Goal: Task Accomplishment & Management: Use online tool/utility

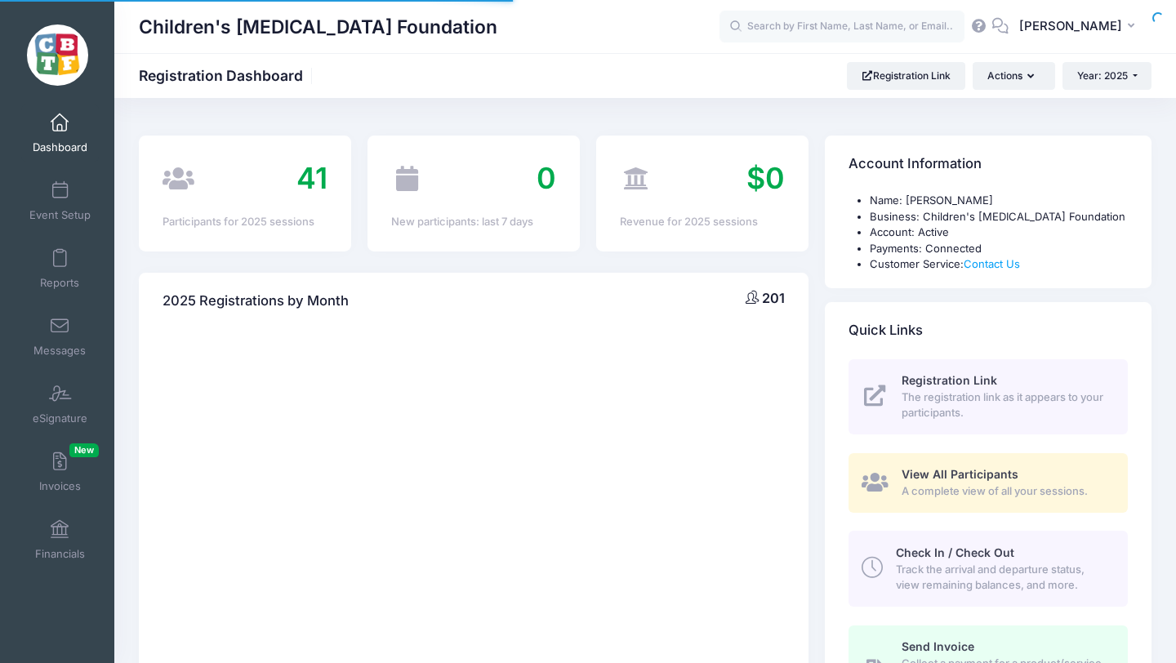
select select
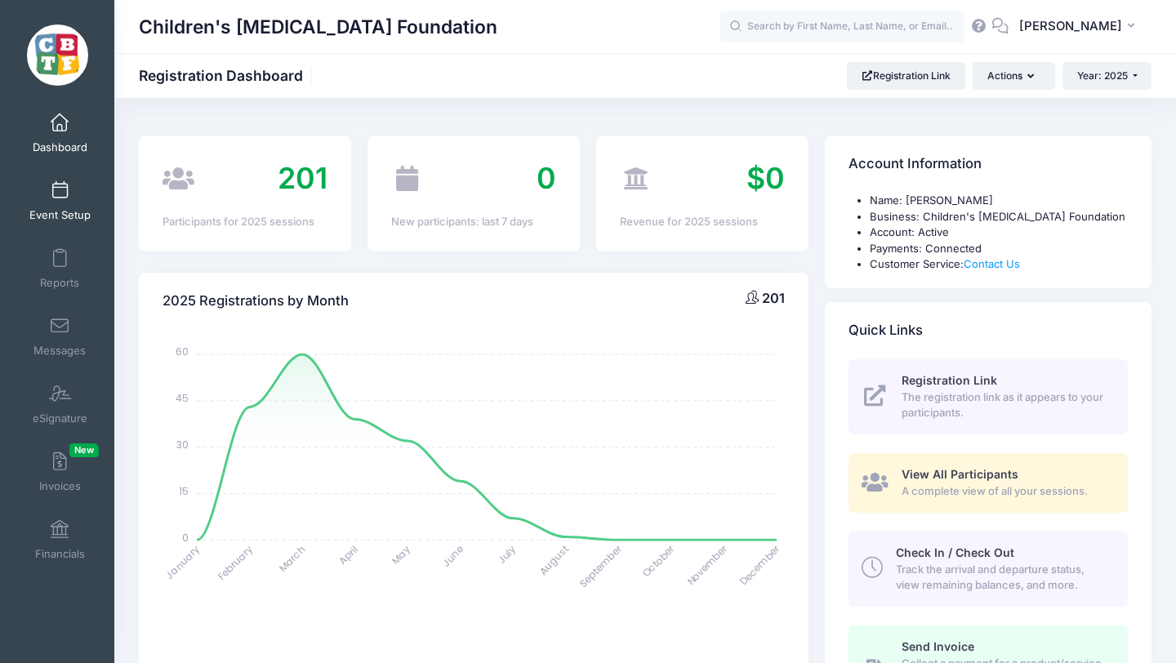
click at [60, 189] on span at bounding box center [60, 191] width 0 height 18
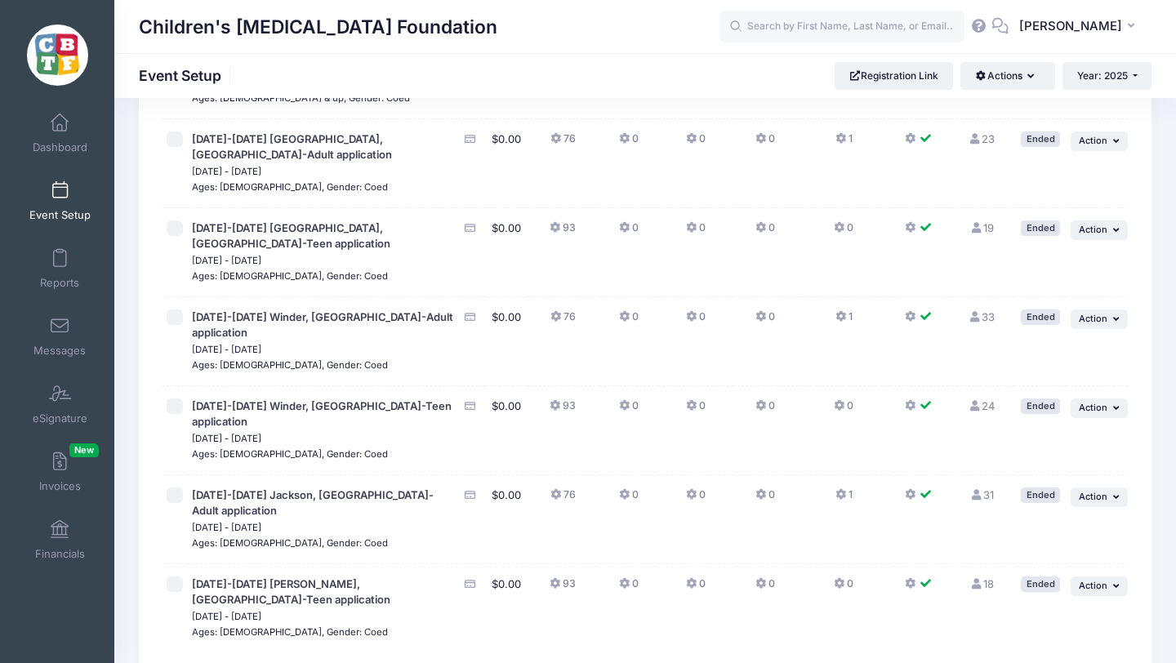
scroll to position [283, 0]
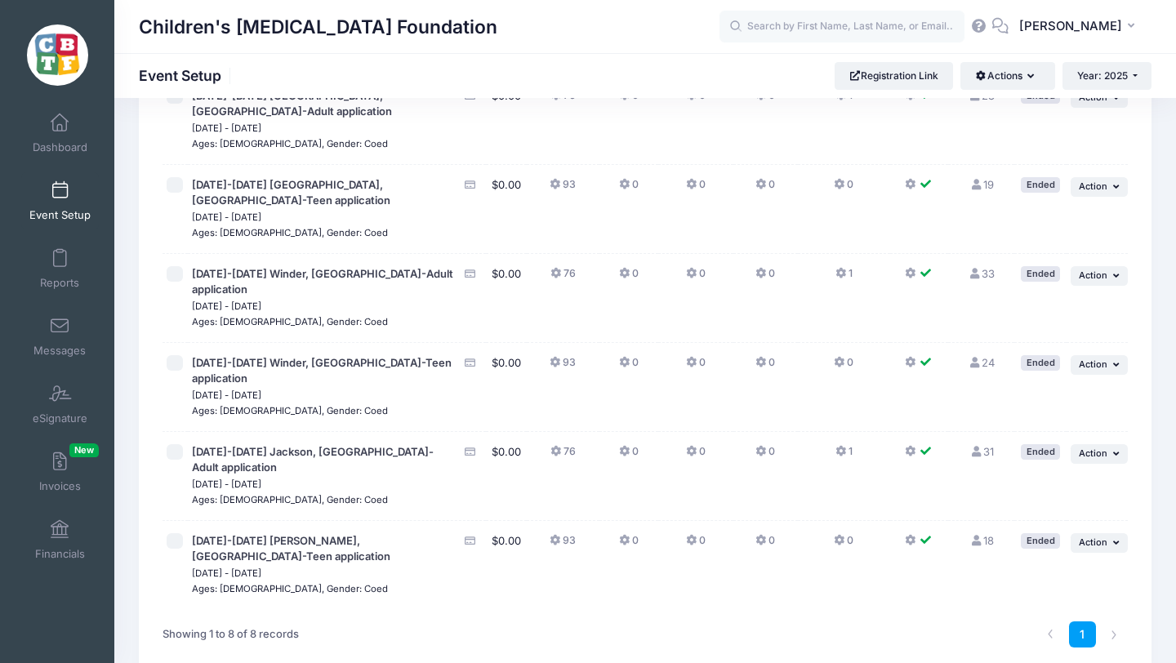
click at [181, 444] on input "checkbox" at bounding box center [175, 452] width 16 height 16
checkbox input "true"
click at [176, 533] on input "checkbox" at bounding box center [175, 541] width 16 height 16
checkbox input "true"
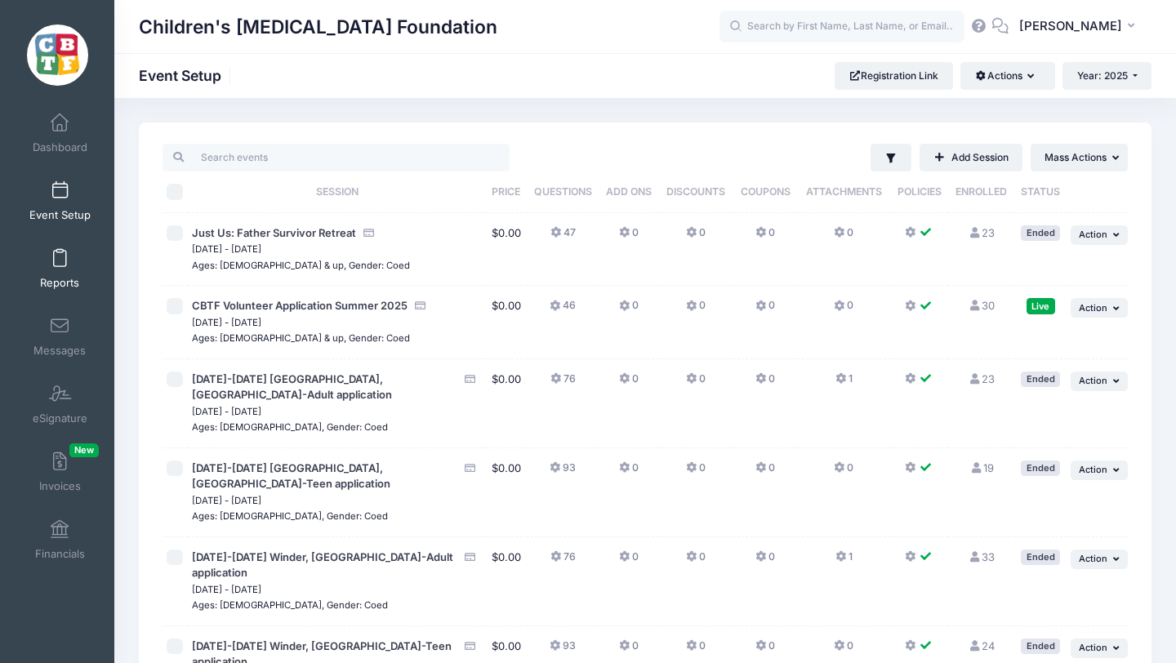
click at [56, 268] on link "Reports" at bounding box center [60, 268] width 78 height 57
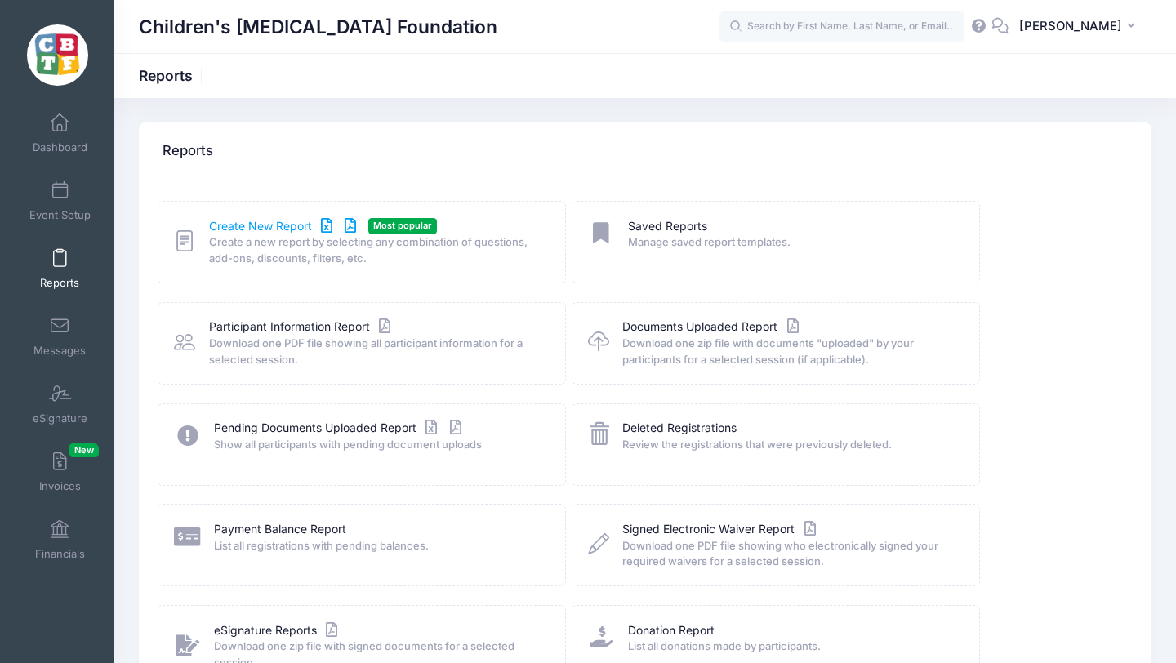
click at [239, 221] on link "Create New Report" at bounding box center [285, 226] width 152 height 17
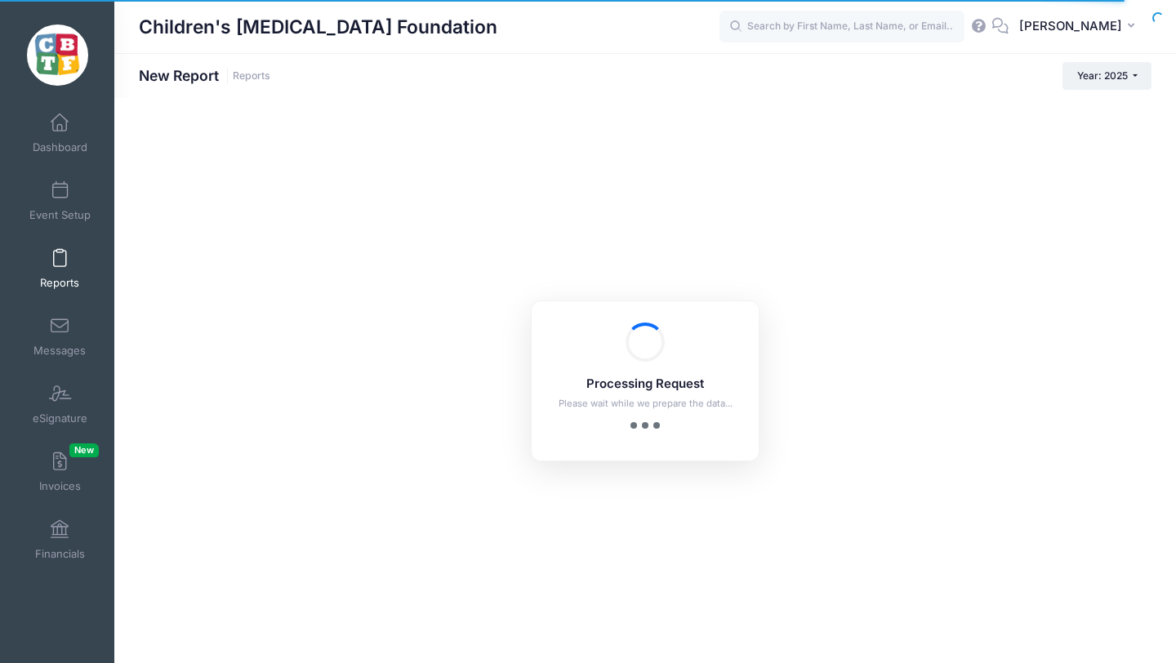
checkbox input "true"
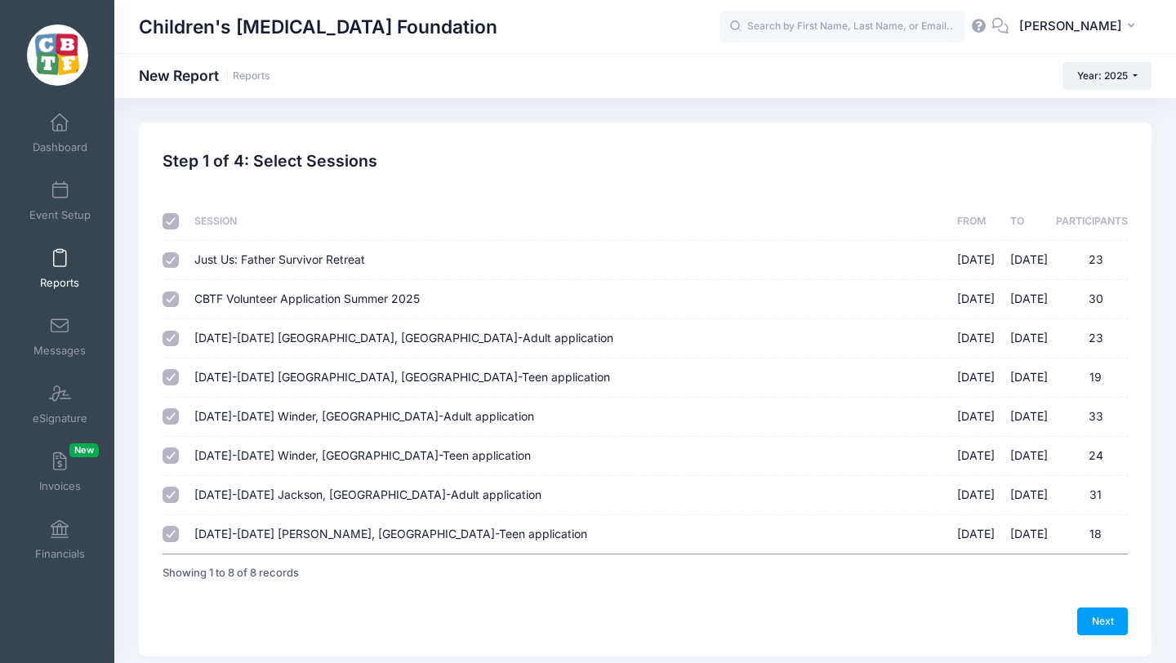
click at [172, 221] on input "checkbox" at bounding box center [171, 221] width 16 height 16
checkbox input "false"
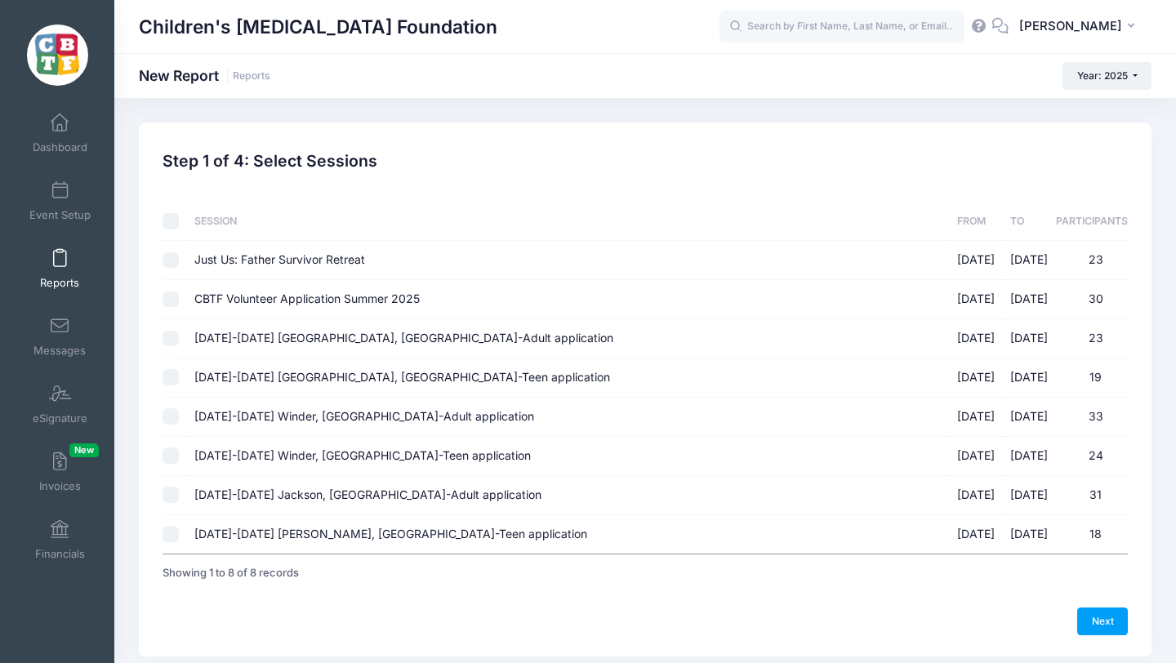
checkbox input "false"
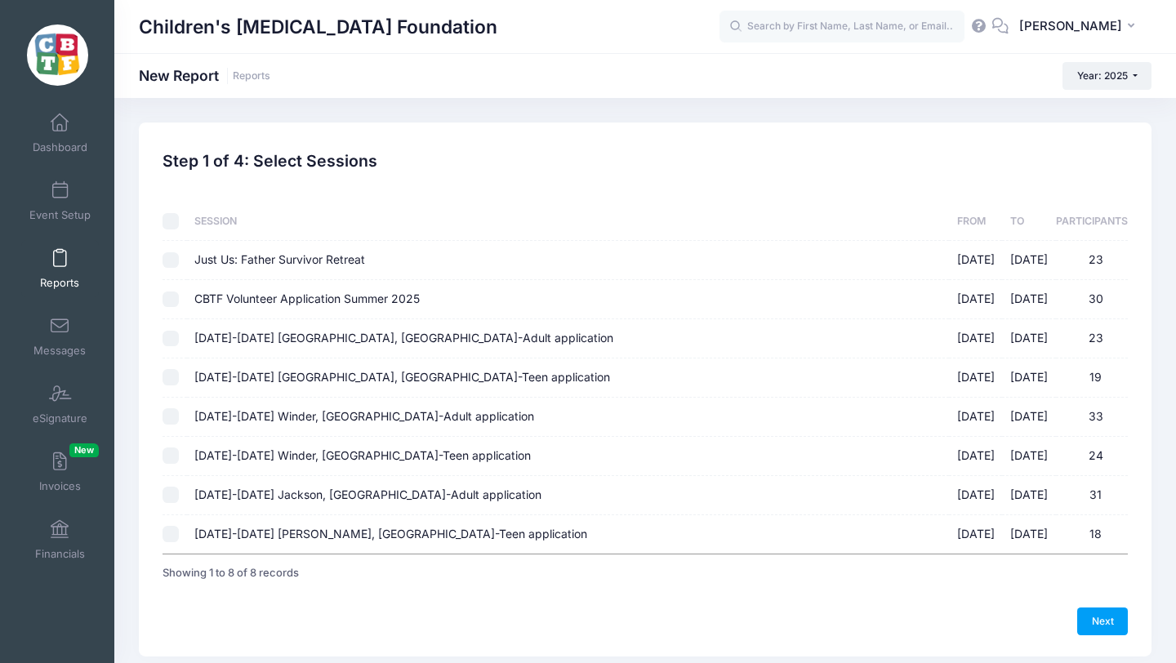
click at [171, 497] on input "[DATE]-[DATE] [GEOGRAPHIC_DATA], [GEOGRAPHIC_DATA]-Adult application [DATE] - […" at bounding box center [171, 495] width 16 height 16
checkbox input "true"
click at [172, 533] on input "[DATE]-[DATE] [PERSON_NAME], [GEOGRAPHIC_DATA]-Teen application [DATE] - [DATE]…" at bounding box center [171, 534] width 16 height 16
checkbox input "true"
click at [1098, 620] on link "Next" at bounding box center [1102, 622] width 51 height 28
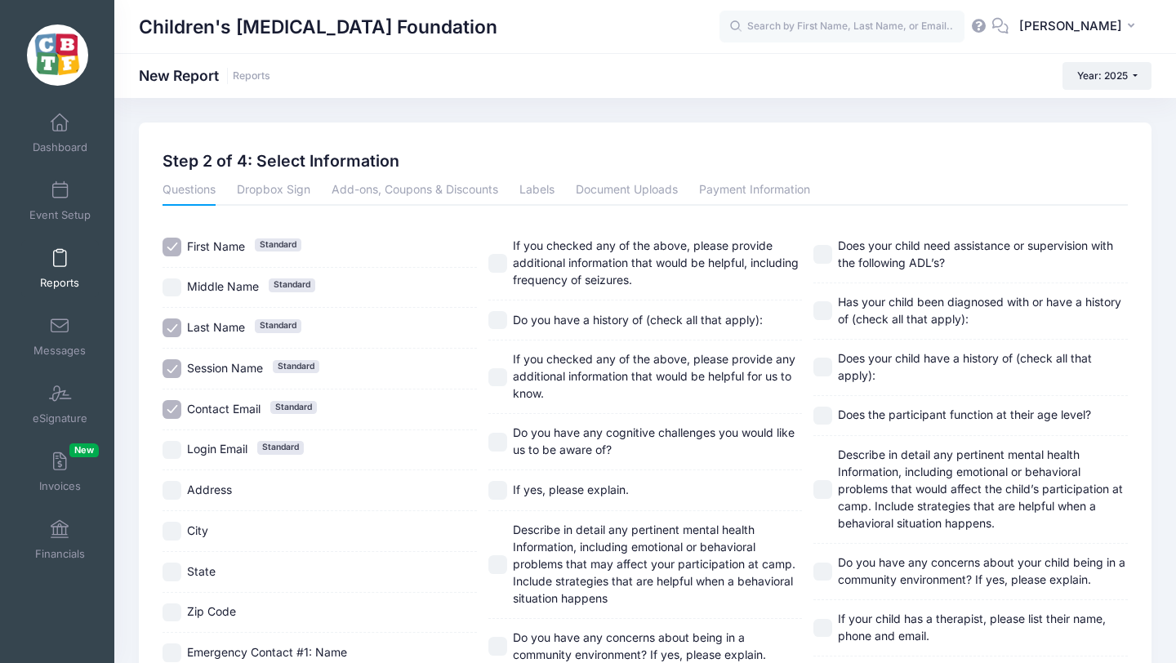
click at [175, 451] on input "Login Email Standard" at bounding box center [172, 450] width 19 height 19
checkbox input "true"
click at [170, 364] on input "Session Name Standard" at bounding box center [172, 368] width 19 height 19
checkbox input "false"
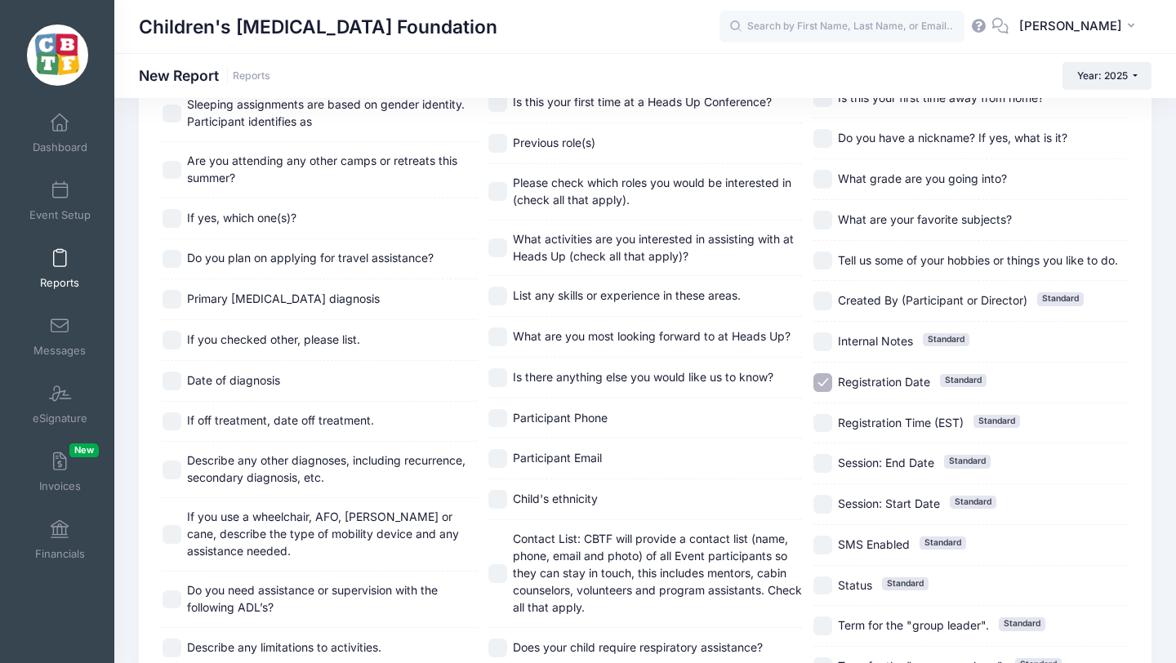
scroll to position [1371, 0]
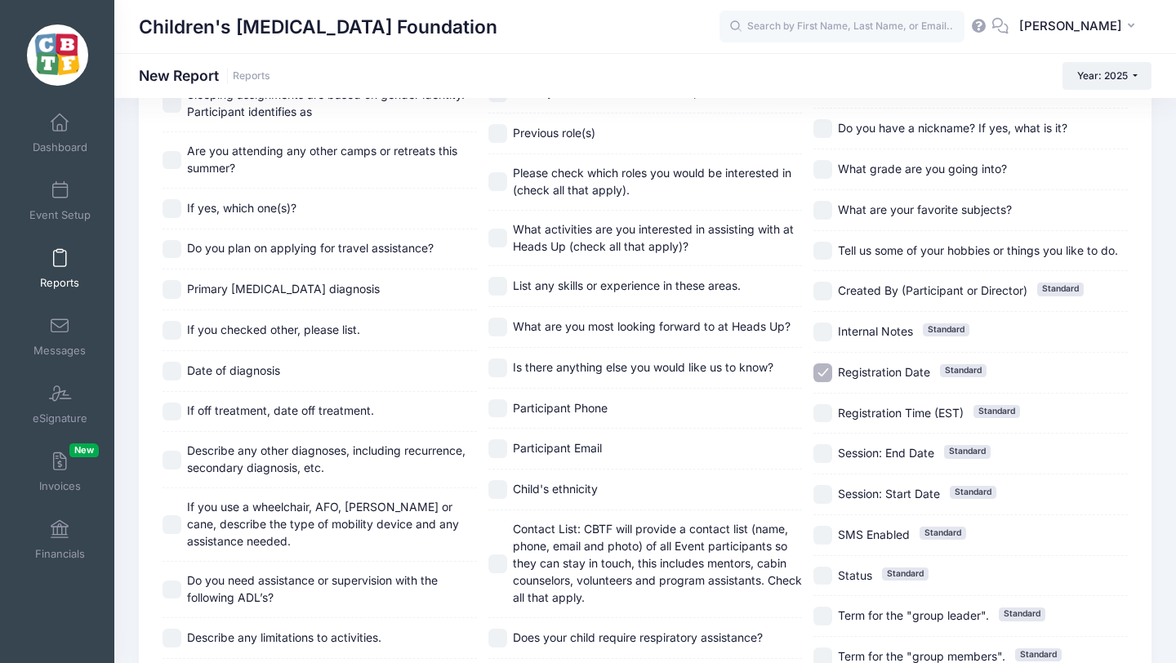
click at [827, 372] on input "Registration Date Standard" at bounding box center [823, 372] width 19 height 19
checkbox input "false"
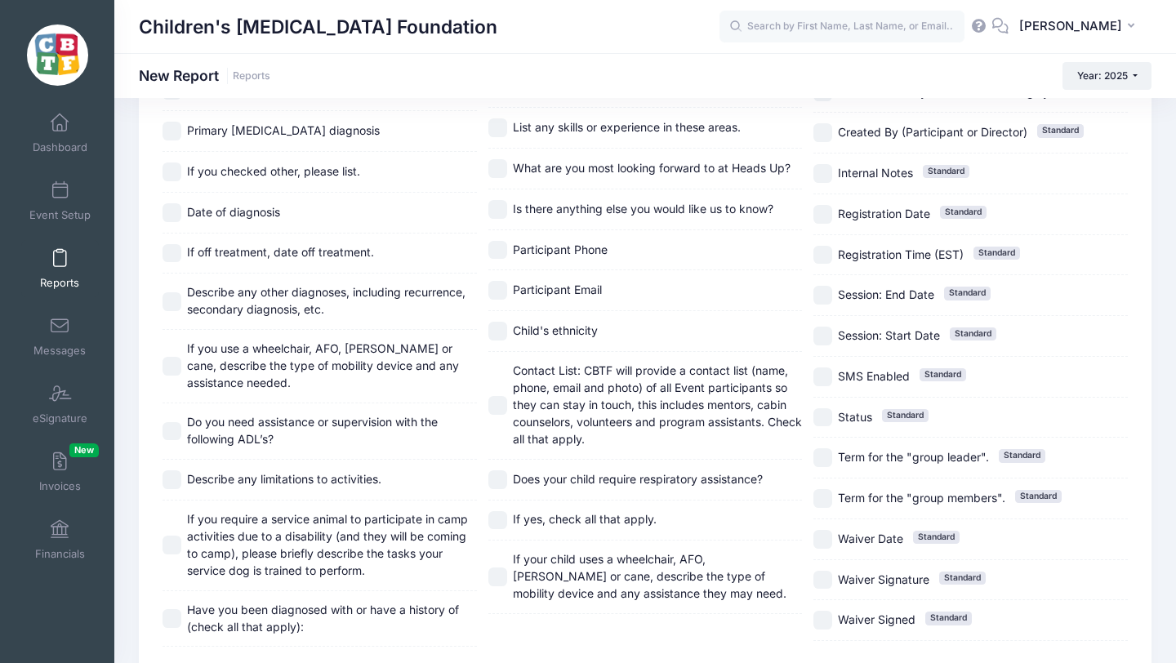
scroll to position [1641, 0]
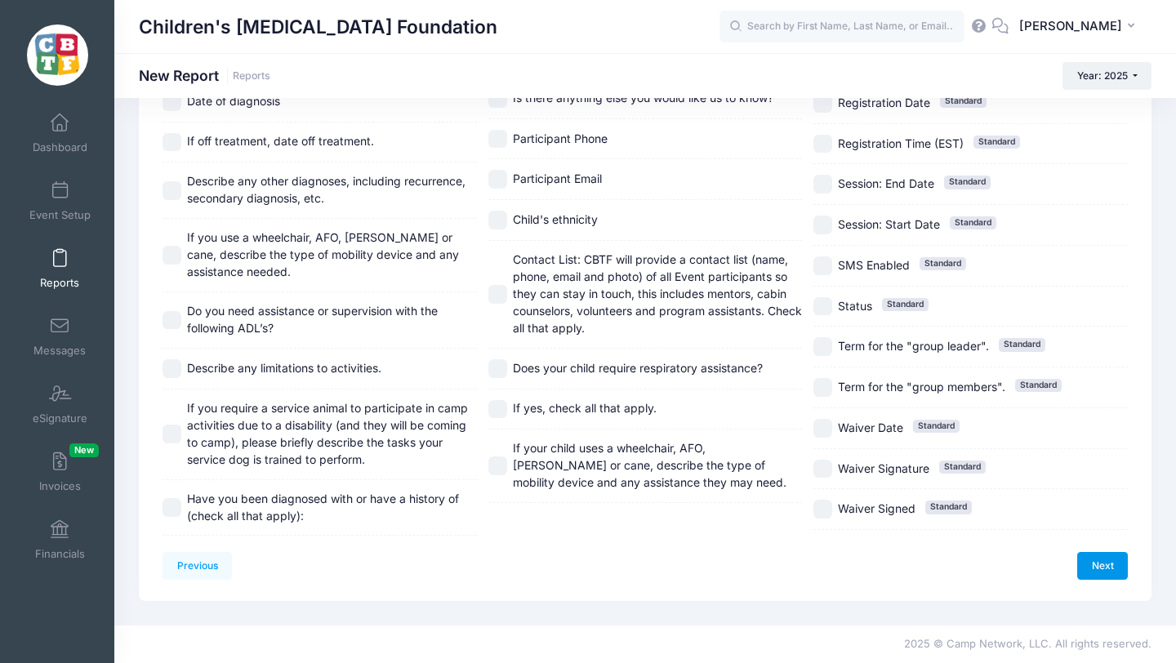
click at [1107, 563] on link "Next" at bounding box center [1102, 566] width 51 height 28
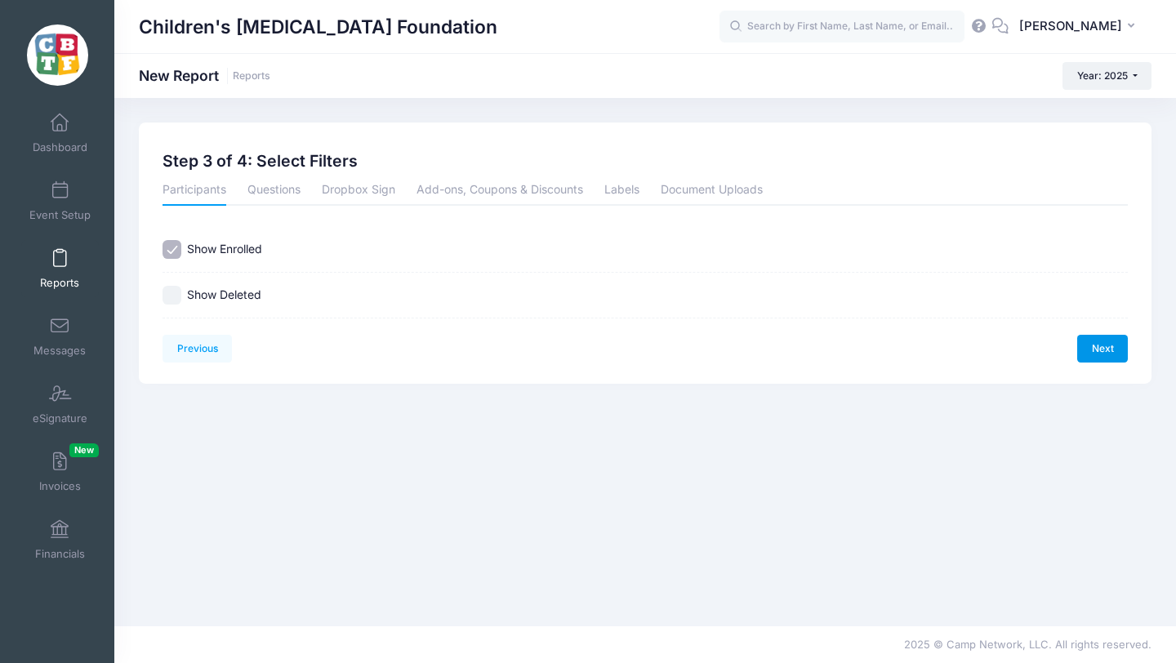
click at [1094, 344] on link "Next" at bounding box center [1102, 349] width 51 height 28
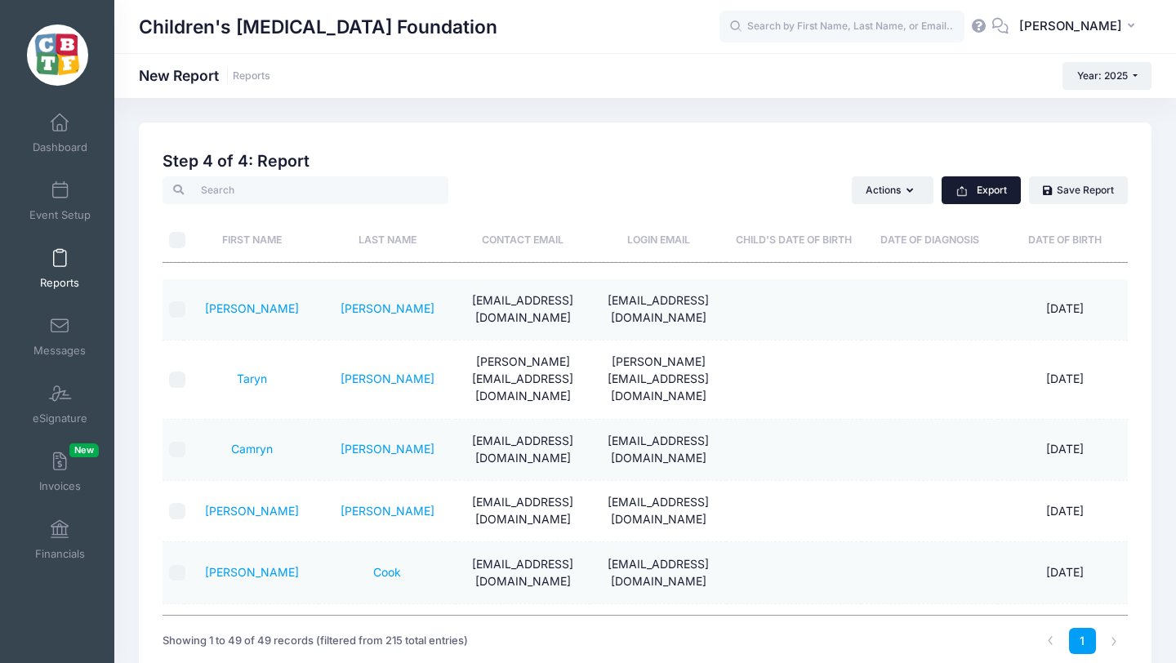
click at [982, 183] on button "Export" at bounding box center [981, 190] width 79 height 28
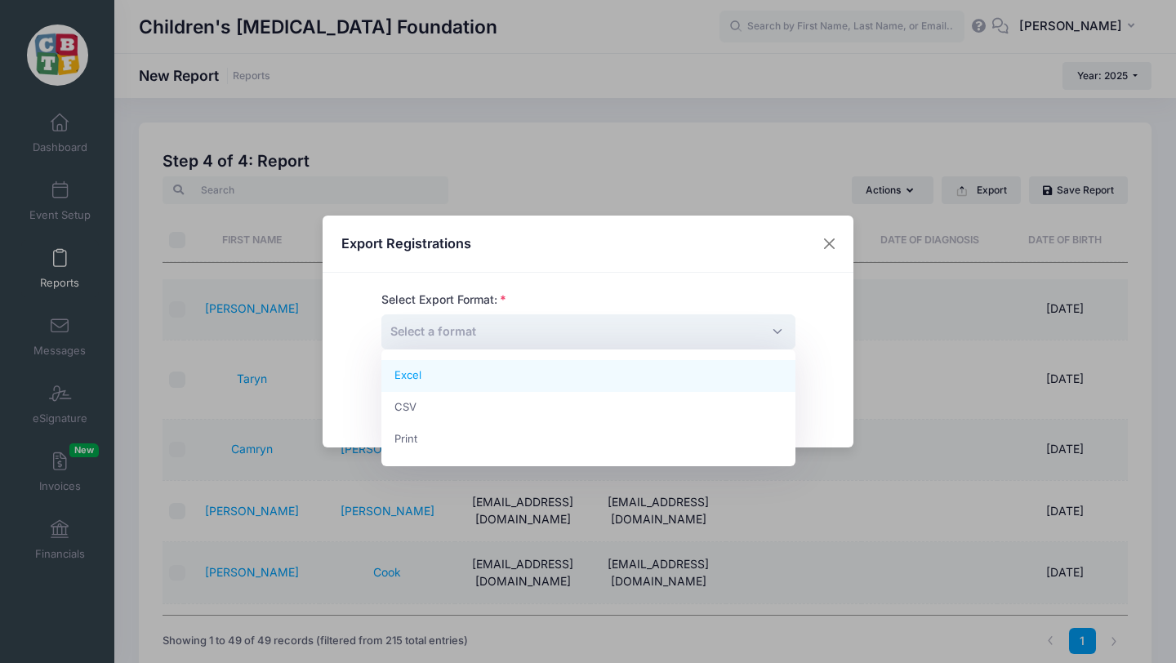
click at [783, 330] on span "Select a format" at bounding box center [588, 331] width 414 height 35
select select "excel"
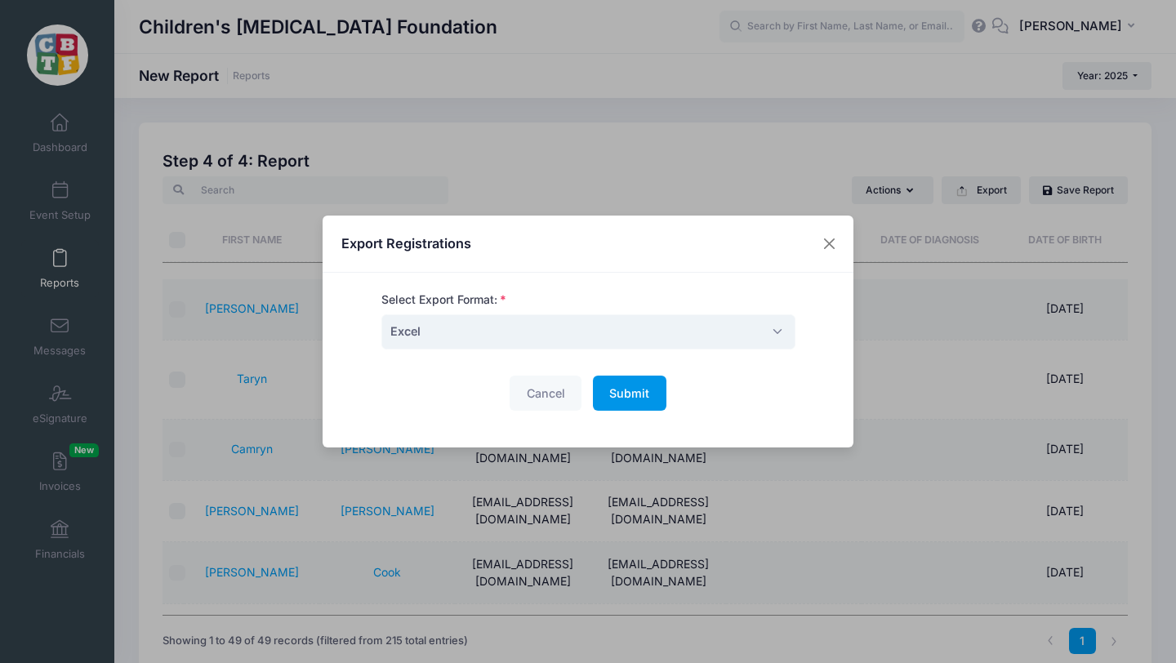
click at [624, 394] on span "Submit" at bounding box center [629, 393] width 40 height 14
